Goal: Contribute content: Add original content to the website for others to see

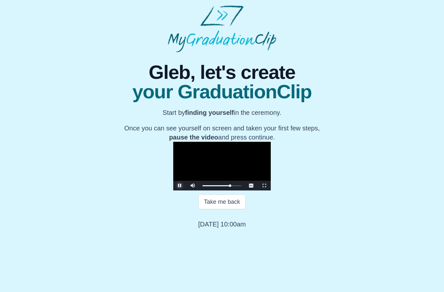
scroll to position [18, 0]
click at [234, 187] on div "Progress : 0%" at bounding box center [218, 186] width 32 height 1
click at [236, 187] on div "Progress : 0%" at bounding box center [218, 186] width 33 height 1
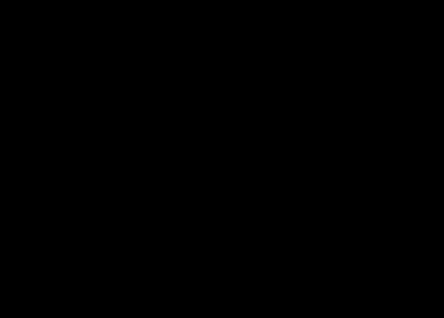
click at [348, 292] on div "Progress : 0%" at bounding box center [188, 313] width 319 height 1
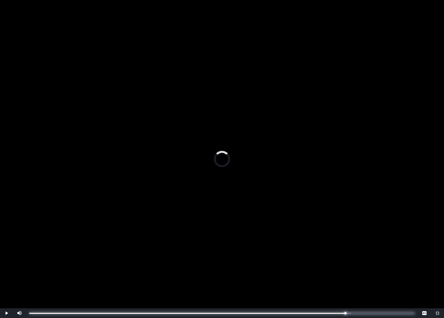
click at [345, 292] on div "Progress : 0%" at bounding box center [187, 313] width 316 height 1
click at [341, 292] on div "Loaded : 0%" at bounding box center [186, 313] width 315 height 1
click at [336, 292] on div "Progress : 0%" at bounding box center [185, 313] width 312 height 1
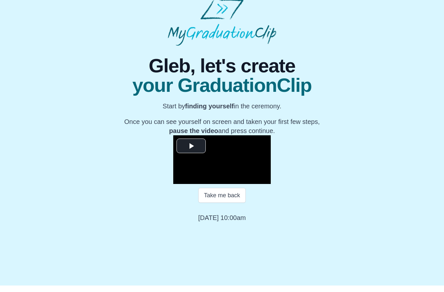
scroll to position [6, 0]
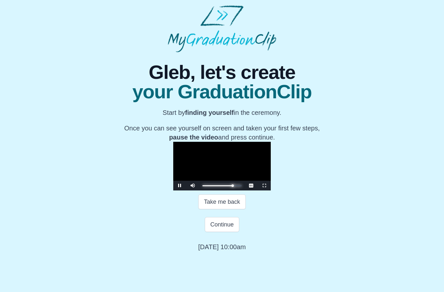
click at [233, 187] on div "Progress : 0%" at bounding box center [217, 186] width 30 height 1
click at [236, 187] on div "Progress : 0%" at bounding box center [218, 186] width 33 height 1
click at [237, 187] on div "Progress : 0%" at bounding box center [219, 186] width 34 height 1
click at [236, 187] on div "Progress : 0%" at bounding box center [218, 186] width 33 height 1
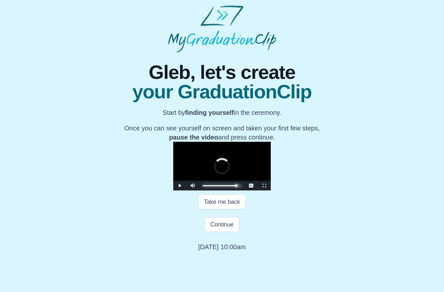
click at [236, 187] on div "Progress : 0%" at bounding box center [219, 186] width 34 height 1
click at [237, 187] on div "Progress : 0%" at bounding box center [219, 186] width 34 height 1
click at [237, 187] on div "Progress : 0%" at bounding box center [219, 186] width 35 height 1
click at [238, 187] on div "Progress : 0%" at bounding box center [219, 186] width 35 height 1
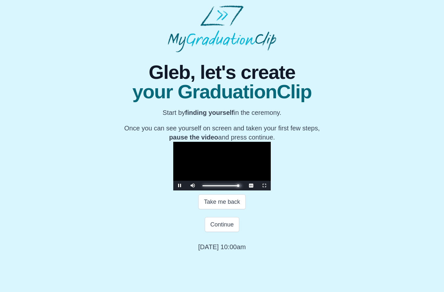
click at [238, 187] on div "Progress : 0%" at bounding box center [219, 186] width 35 height 1
click at [239, 187] on div "Progress : 0%" at bounding box center [220, 186] width 36 height 1
click at [237, 187] on div "Progress : 0%" at bounding box center [219, 186] width 35 height 1
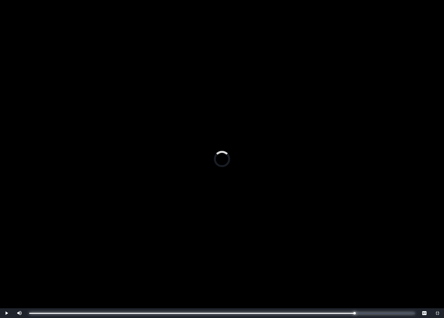
click at [359, 292] on div "Loaded : 0% Progress : 0%" at bounding box center [221, 313] width 385 height 1
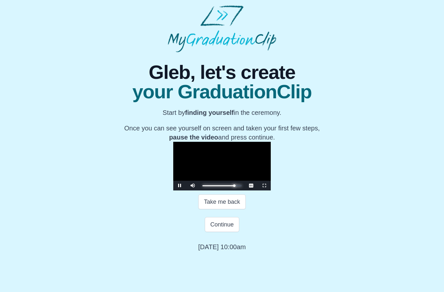
click at [234, 187] on div "Progress : 0%" at bounding box center [218, 186] width 32 height 1
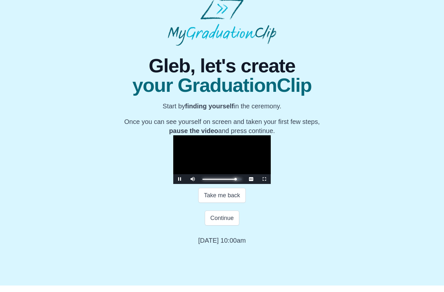
click at [235, 187] on div "Progress : 0%" at bounding box center [218, 186] width 33 height 1
click at [235, 187] on div "Progress : 0%" at bounding box center [218, 186] width 32 height 1
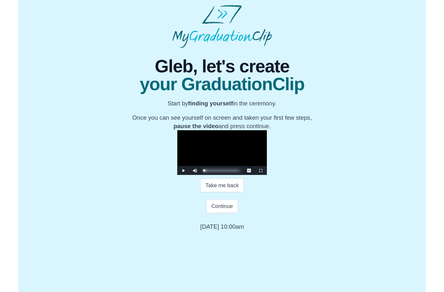
scroll to position [32, 0]
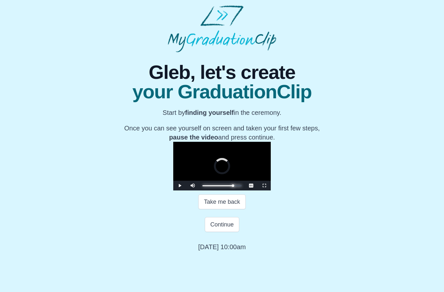
click at [233, 187] on div "Progress : 0%" at bounding box center [217, 186] width 31 height 1
click at [234, 187] on div "Progress : 0%" at bounding box center [217, 186] width 31 height 1
click at [234, 187] on div "Progress : 0%" at bounding box center [218, 186] width 32 height 1
click at [235, 187] on div "Progress : 0%" at bounding box center [218, 186] width 33 height 1
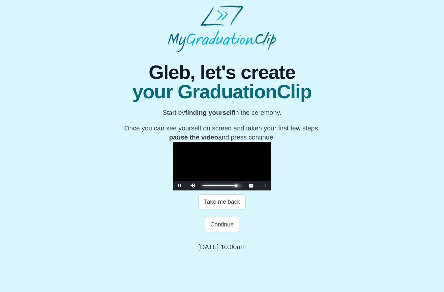
click at [236, 187] on div "Progress : 0%" at bounding box center [218, 186] width 33 height 1
click at [237, 187] on div "Progress : 0%" at bounding box center [219, 186] width 34 height 1
click at [236, 187] on div "Progress : 0%" at bounding box center [218, 186] width 33 height 1
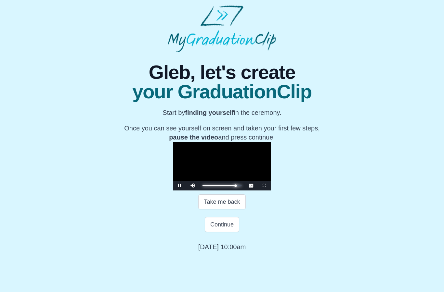
click at [235, 187] on div "Progress : 0%" at bounding box center [218, 186] width 33 height 1
click at [236, 187] on div "Progress : 0%" at bounding box center [218, 186] width 33 height 1
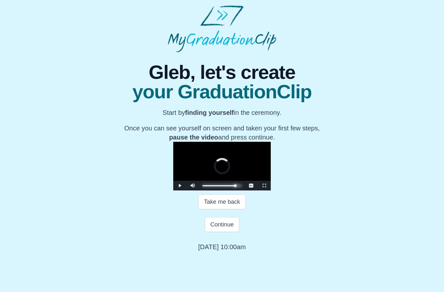
click at [235, 187] on div "Progress : 0%" at bounding box center [218, 186] width 33 height 1
click at [235, 187] on div "Progress : 0%" at bounding box center [218, 186] width 32 height 1
click at [234, 187] on div "Progress : 0%" at bounding box center [218, 186] width 32 height 1
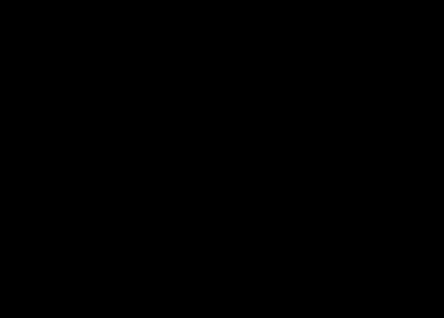
click at [342, 292] on div "Progress : 0%" at bounding box center [185, 313] width 312 height 1
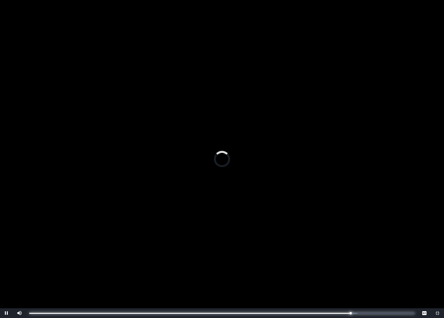
click at [350, 292] on div "Progress : 0%" at bounding box center [189, 313] width 321 height 1
click at [353, 292] on div "Progress : 0%" at bounding box center [191, 313] width 324 height 1
click at [352, 292] on div "Progress : 0%" at bounding box center [190, 313] width 322 height 1
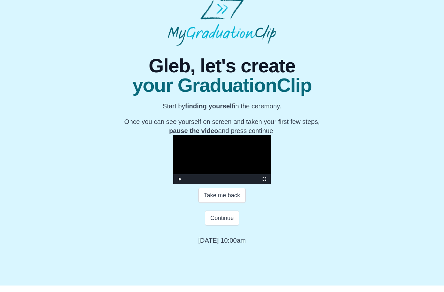
click at [225, 217] on button "Continue" at bounding box center [222, 224] width 34 height 15
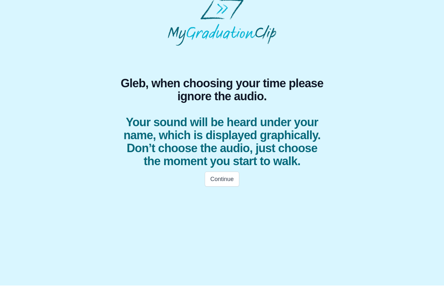
click at [228, 180] on button "Continue" at bounding box center [222, 185] width 34 height 15
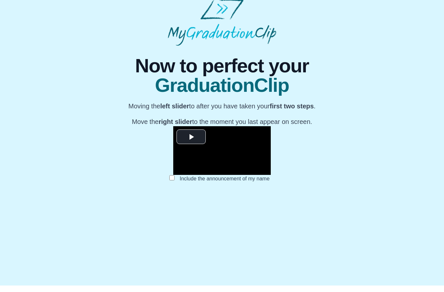
scroll to position [3, 0]
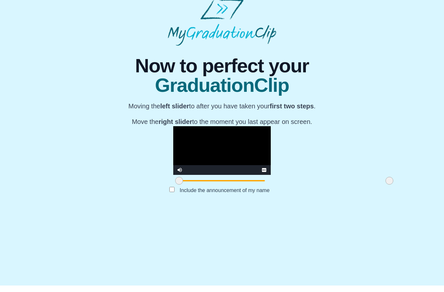
click at [173, 193] on div at bounding box center [179, 188] width 12 height 12
click at [405, 214] on div "**********" at bounding box center [222, 132] width 434 height 161
click at [412, 214] on div "**********" at bounding box center [222, 132] width 434 height 161
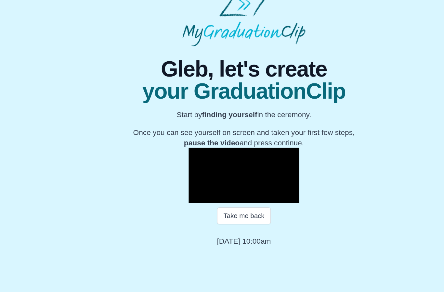
scroll to position [18, 0]
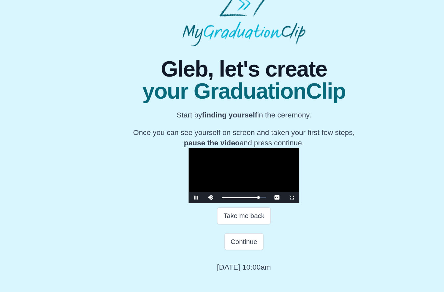
click at [283, 210] on div "Take me back" at bounding box center [222, 202] width 222 height 15
click at [235, 187] on div "Progress : 0%" at bounding box center [218, 186] width 32 height 1
click at [236, 187] on div "Progress : 0%" at bounding box center [218, 186] width 33 height 1
click at [237, 187] on div "Progress : 0%" at bounding box center [219, 186] width 34 height 1
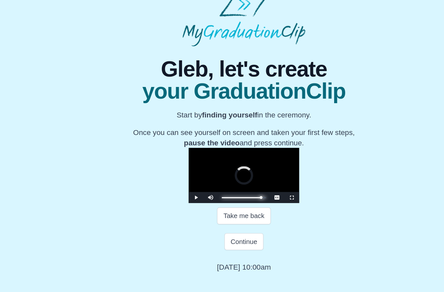
click at [237, 187] on div "Progress : 0%" at bounding box center [219, 186] width 34 height 1
click at [238, 187] on div "Progress : 0%" at bounding box center [219, 186] width 35 height 1
click at [237, 187] on div "Progress : 0%" at bounding box center [219, 186] width 34 height 1
click at [236, 187] on div "Progress : 0%" at bounding box center [219, 186] width 34 height 1
click at [236, 187] on div "Progress : 0%" at bounding box center [218, 186] width 33 height 1
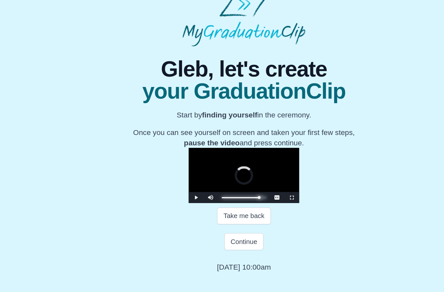
click at [235, 187] on div "Progress : 0%" at bounding box center [218, 186] width 33 height 1
click at [235, 187] on div "Progress : 0%" at bounding box center [218, 186] width 32 height 1
click at [245, 191] on div "Loaded : 0% Progress : 0%" at bounding box center [221, 186] width 45 height 10
click at [233, 187] on div "Progress : 0%" at bounding box center [217, 186] width 31 height 1
click at [234, 187] on div "Progress : 0%" at bounding box center [217, 186] width 31 height 1
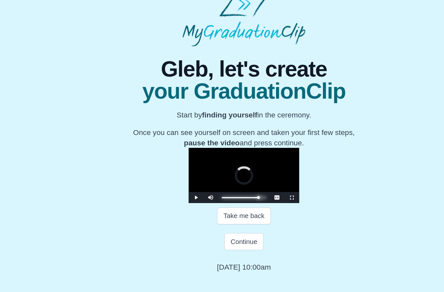
click at [235, 187] on div "Progress : 0%" at bounding box center [218, 186] width 32 height 1
click at [217, 232] on button "Continue" at bounding box center [222, 224] width 34 height 15
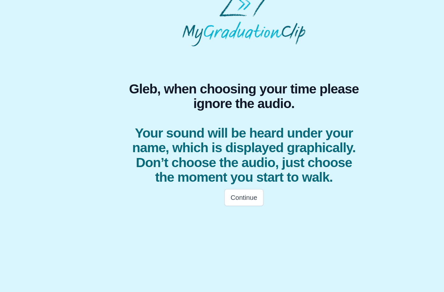
scroll to position [0, 0]
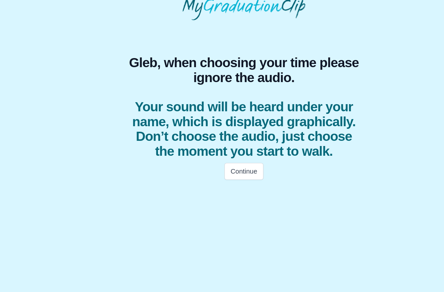
click at [231, 178] on button "Continue" at bounding box center [222, 185] width 34 height 15
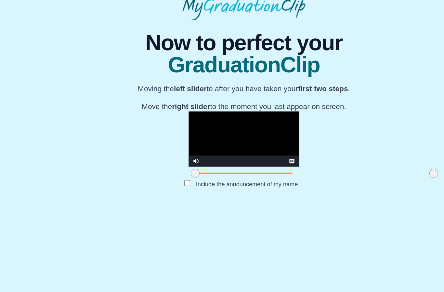
scroll to position [3, 0]
click at [222, 214] on button "Submit" at bounding box center [221, 207] width 25 height 12
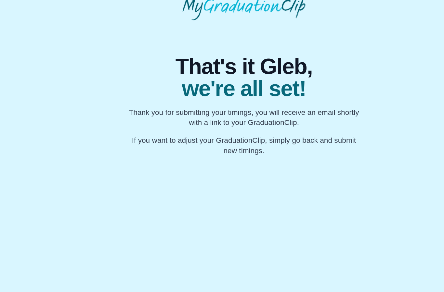
scroll to position [0, 0]
